Goal: Task Accomplishment & Management: Use online tool/utility

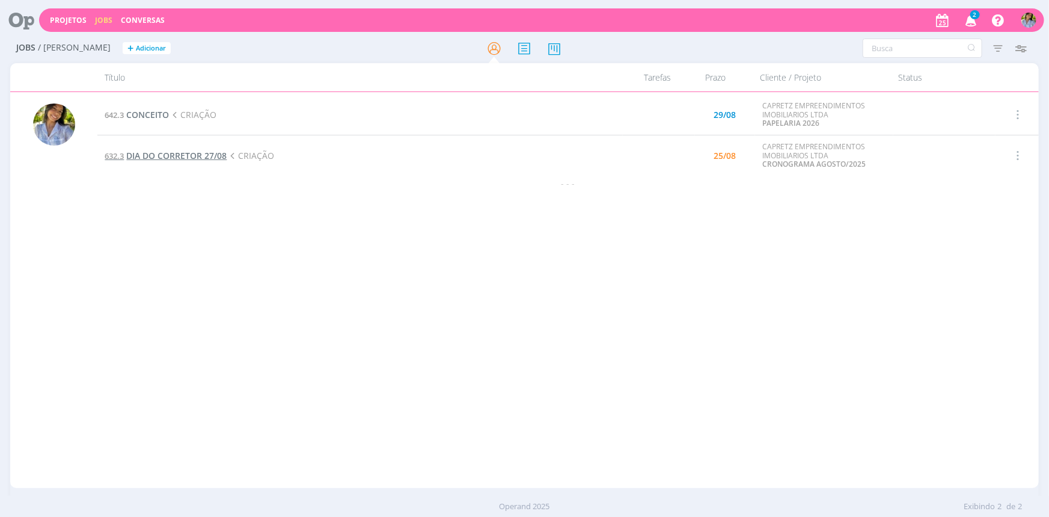
click at [190, 156] on span "DIA DO CORRETOR 27/08" at bounding box center [176, 155] width 100 height 11
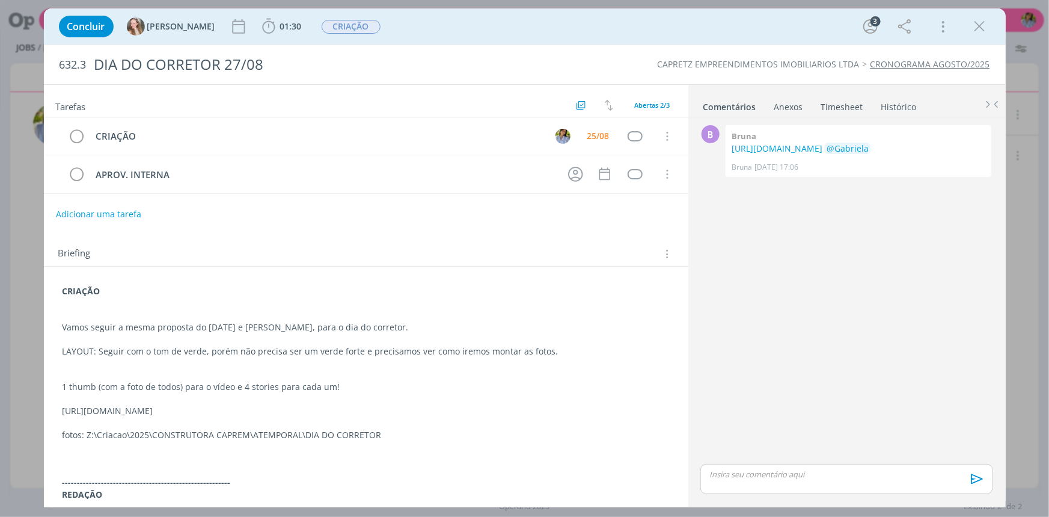
click at [163, 412] on p "[URL][DOMAIN_NAME]" at bounding box center [366, 411] width 607 height 12
drag, startPoint x: 201, startPoint y: 409, endPoint x: 161, endPoint y: 406, distance: 39.8
click at [161, 406] on p "[URL][DOMAIN_NAME]" at bounding box center [366, 411] width 606 height 12
drag, startPoint x: 63, startPoint y: 407, endPoint x: 514, endPoint y: 412, distance: 451.0
click at [514, 412] on div "CRIAÇÃO Vamos seguir a mesma proposta do [DATE] e pais, para o dia do corretor.…" at bounding box center [366, 458] width 625 height 355
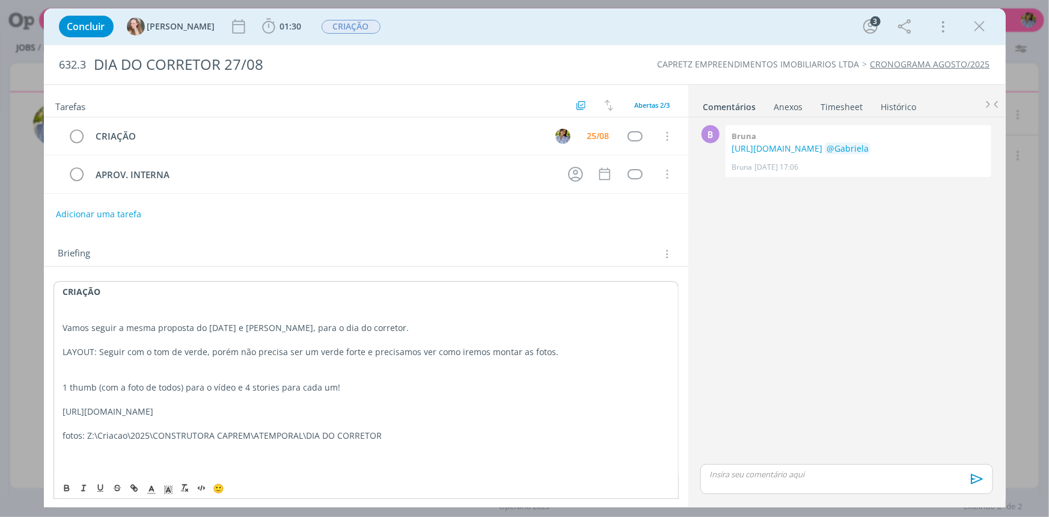
copy p "[URL][DOMAIN_NAME]"
drag, startPoint x: 88, startPoint y: 433, endPoint x: 412, endPoint y: 433, distance: 323.5
click at [412, 433] on p "fotos: Z:\Criacao\2025\CONSTRUTORA CAPREM\ATEMPORAL\DIA DO CORRETOR" at bounding box center [366, 435] width 607 height 12
copy p "Z:\Criacao\2025\CONSTRUTORA CAPREM\ATEMPORAL\DIA DO CORRETOR"
click at [589, 483] on div "CRIAÇÃO Vamos seguir a mesma proposta do [DATE] e pais, para o dia do corretor.…" at bounding box center [366, 470] width 625 height 378
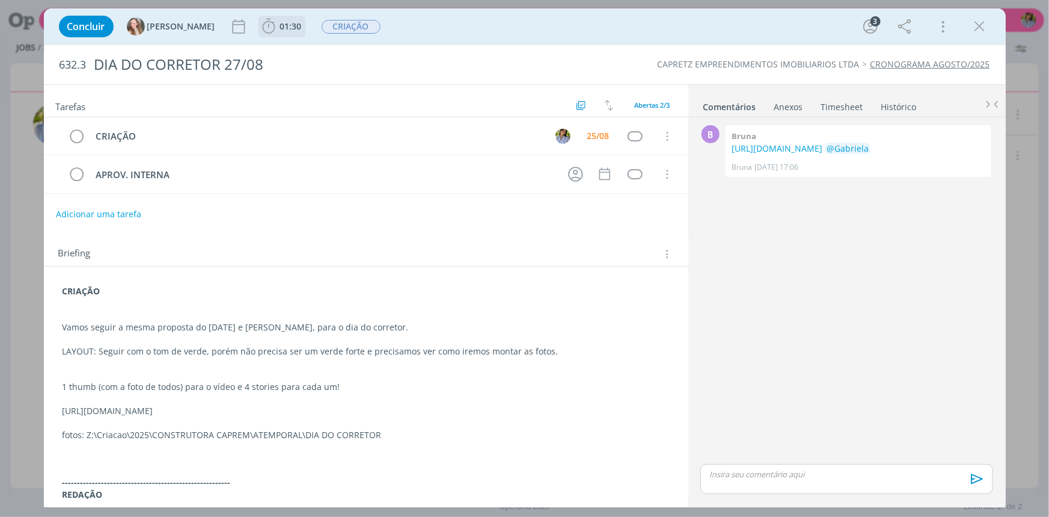
click at [280, 23] on span "01:30" at bounding box center [291, 25] width 22 height 11
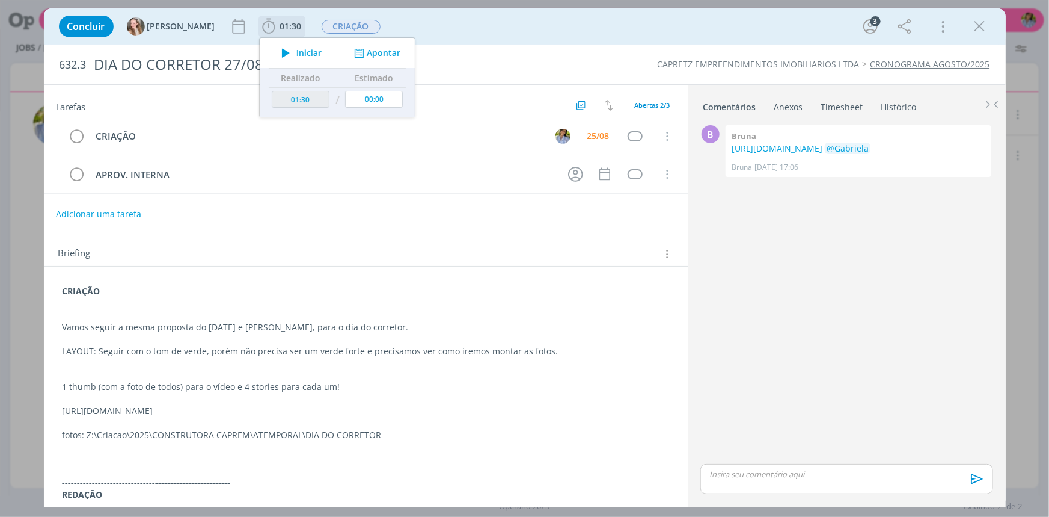
click at [296, 54] on span "Iniciar" at bounding box center [308, 53] width 25 height 8
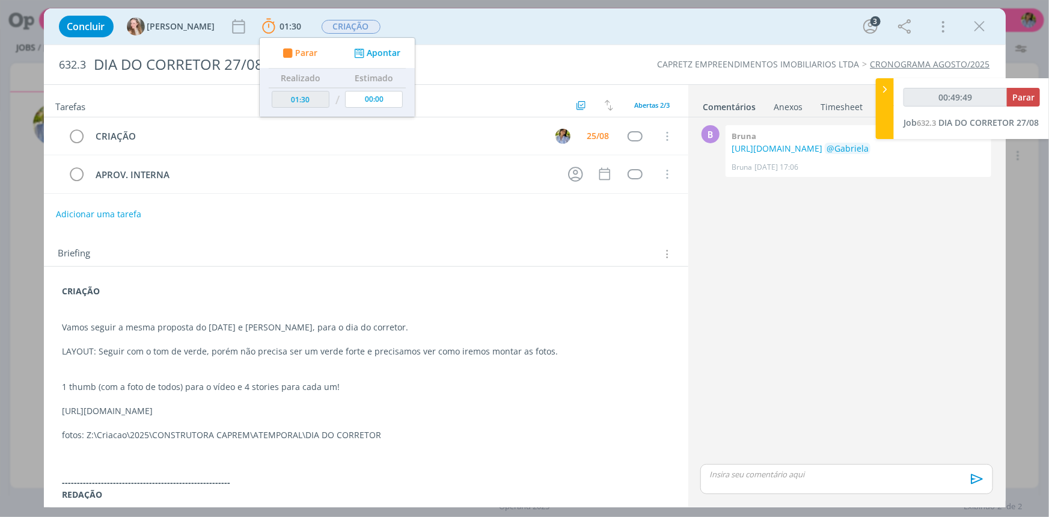
type input "00:50:49"
